Goal: Find specific page/section: Find specific page/section

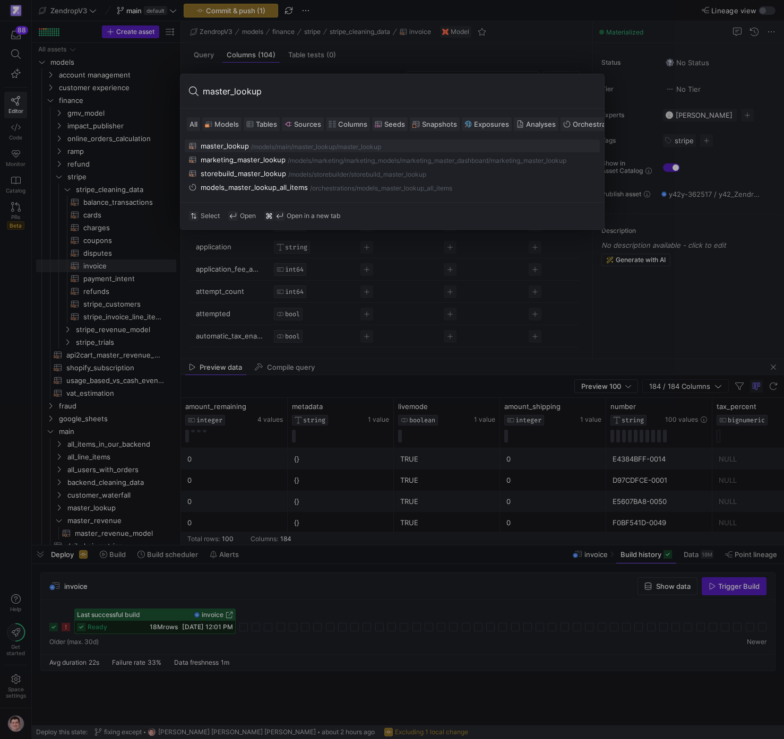
type input "master_lookup"
click at [266, 146] on div "/models/" at bounding box center [263, 146] width 25 height 7
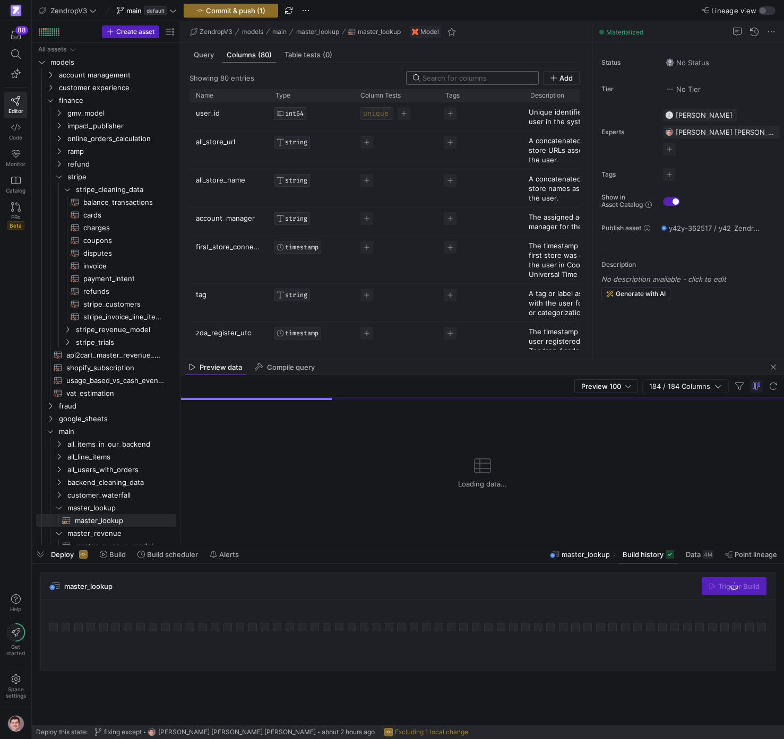
click at [466, 79] on input at bounding box center [476, 78] width 109 height 8
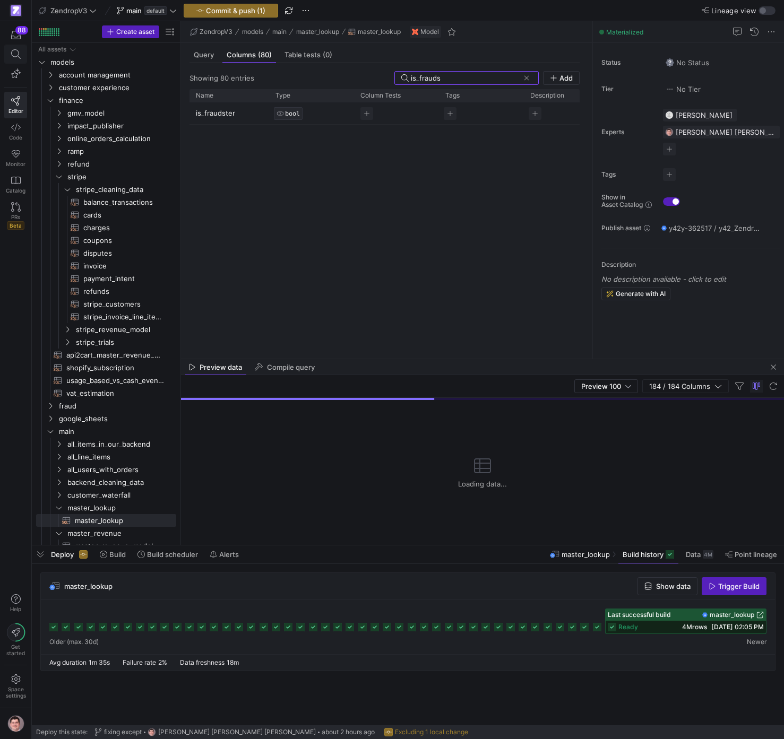
type input "is_frauds"
click at [17, 58] on icon at bounding box center [16, 54] width 10 height 10
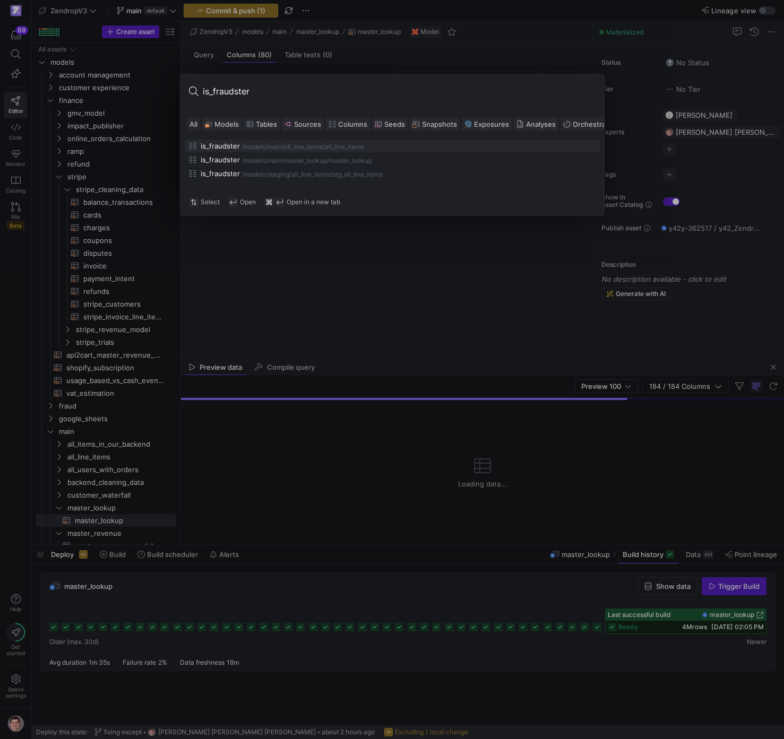
type input "is_fraudster"
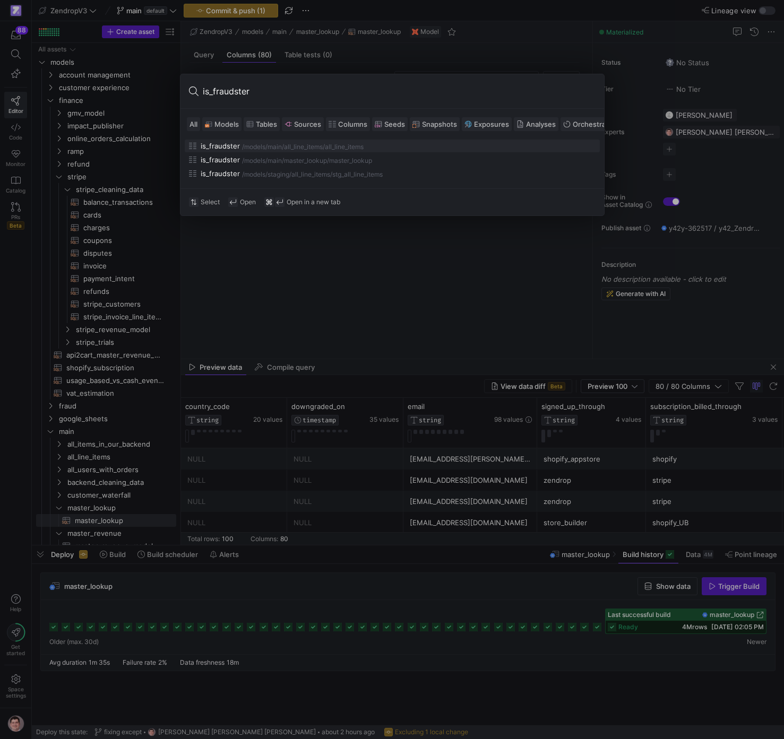
click at [712, 318] on div at bounding box center [392, 369] width 784 height 739
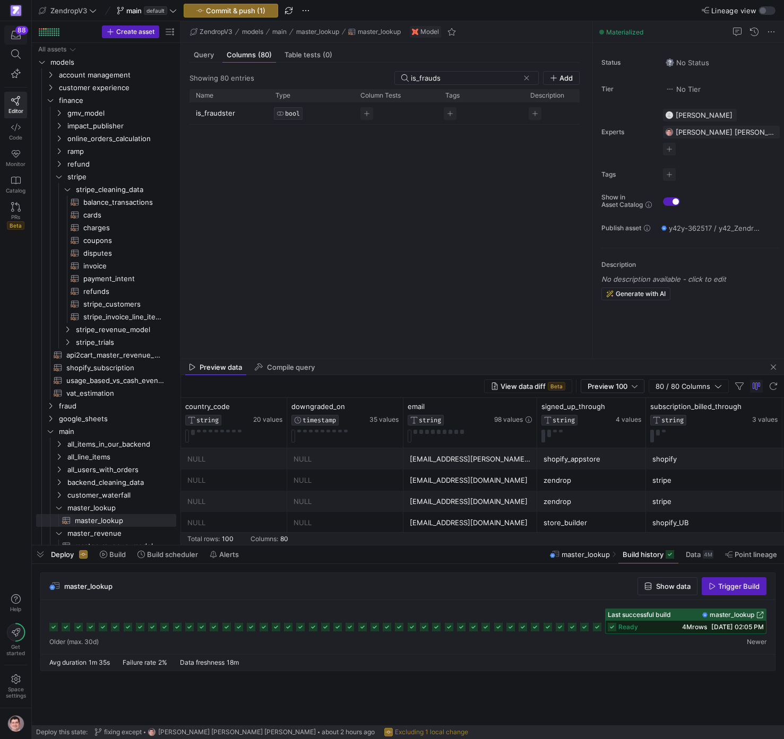
click at [19, 33] on div "88" at bounding box center [21, 30] width 13 height 8
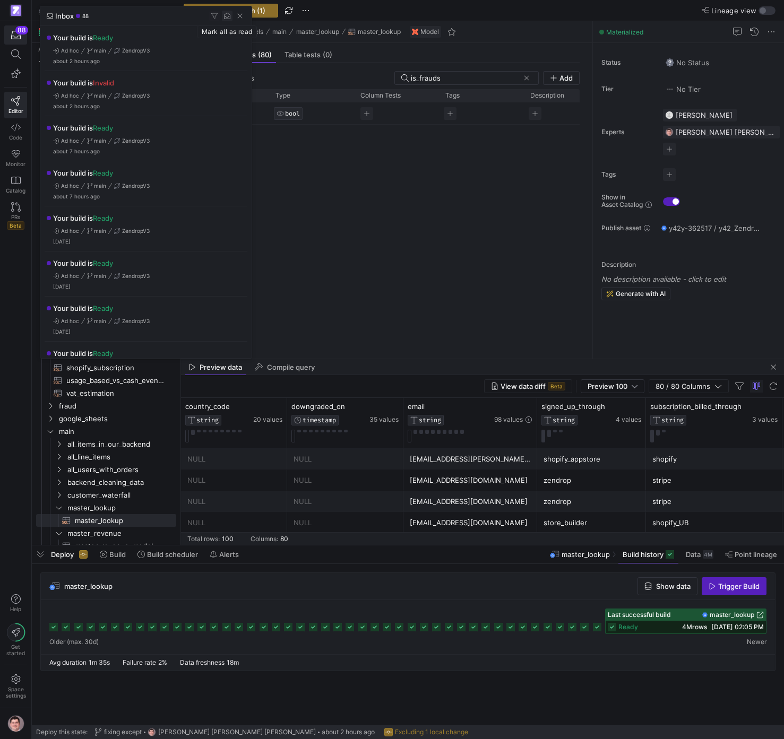
click at [227, 17] on span "button" at bounding box center [227, 16] width 11 height 11
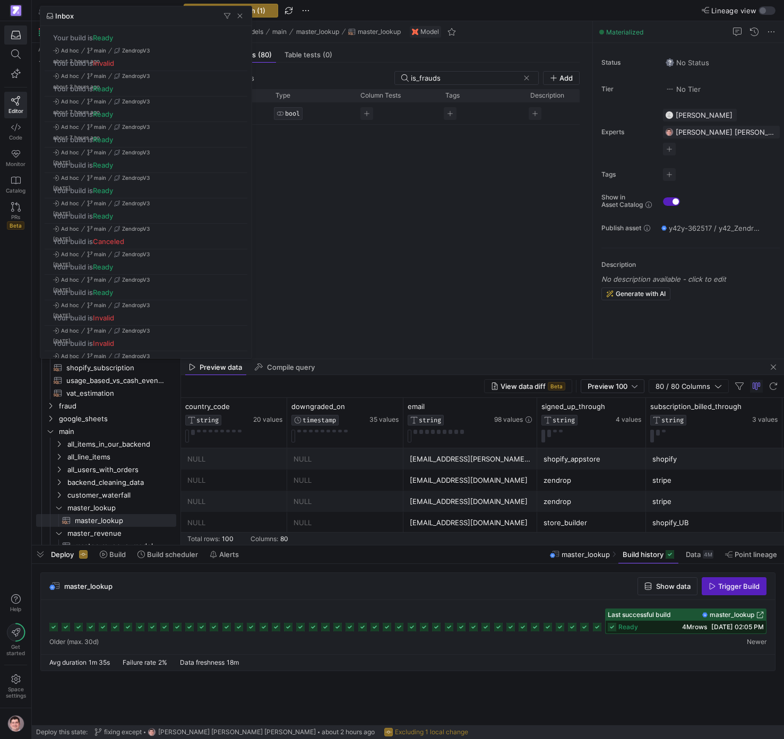
click at [364, 205] on div at bounding box center [392, 369] width 784 height 739
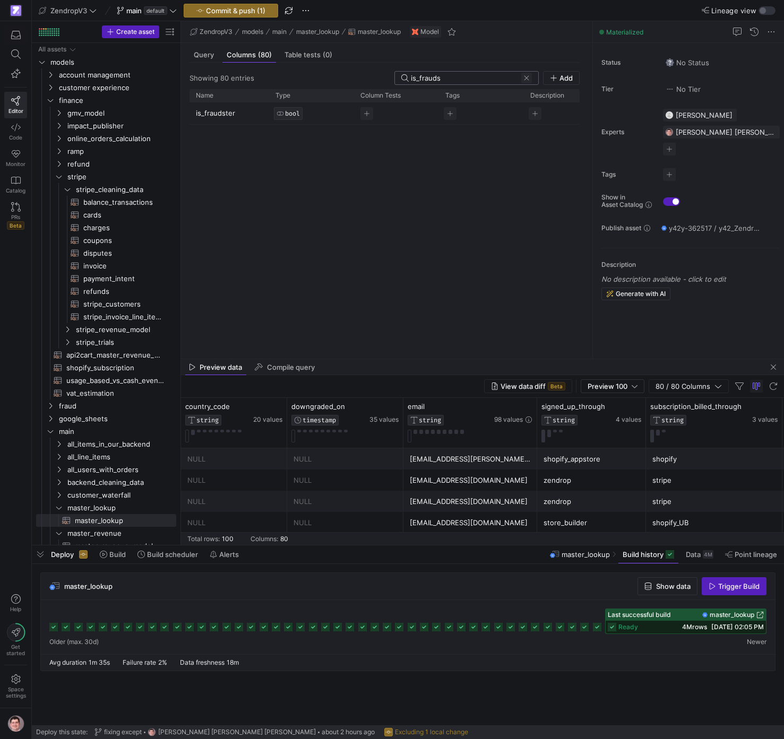
click at [532, 79] on span at bounding box center [526, 78] width 11 height 11
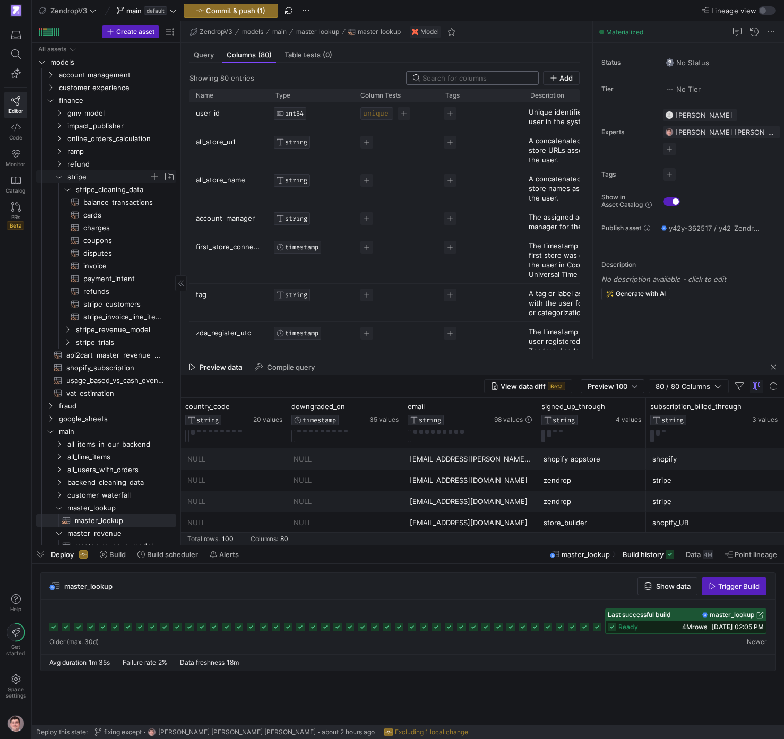
click at [60, 175] on icon "Press SPACE to select this row." at bounding box center [58, 176] width 7 height 6
